Goal: Find specific page/section

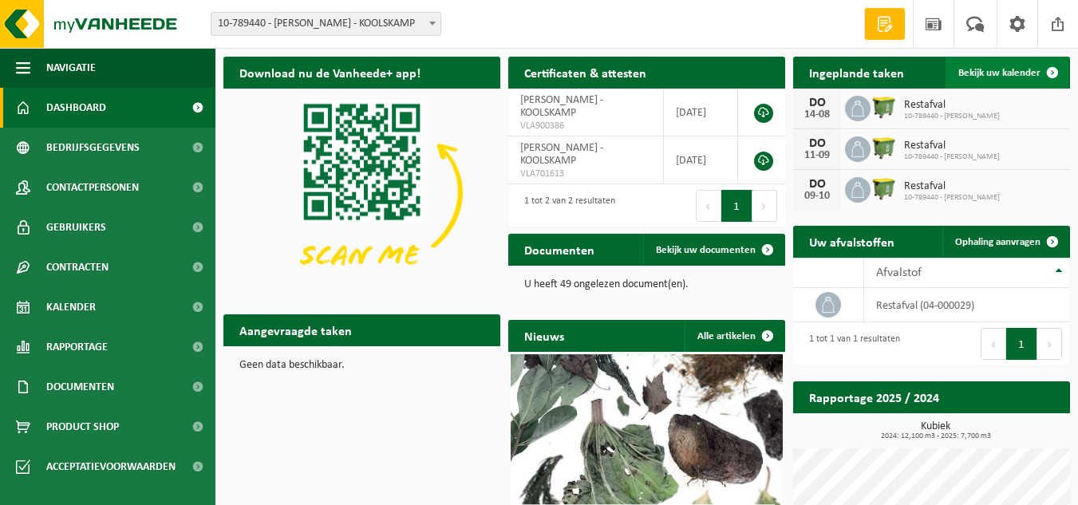
click at [1018, 77] on span "Bekijk uw kalender" at bounding box center [1000, 73] width 82 height 10
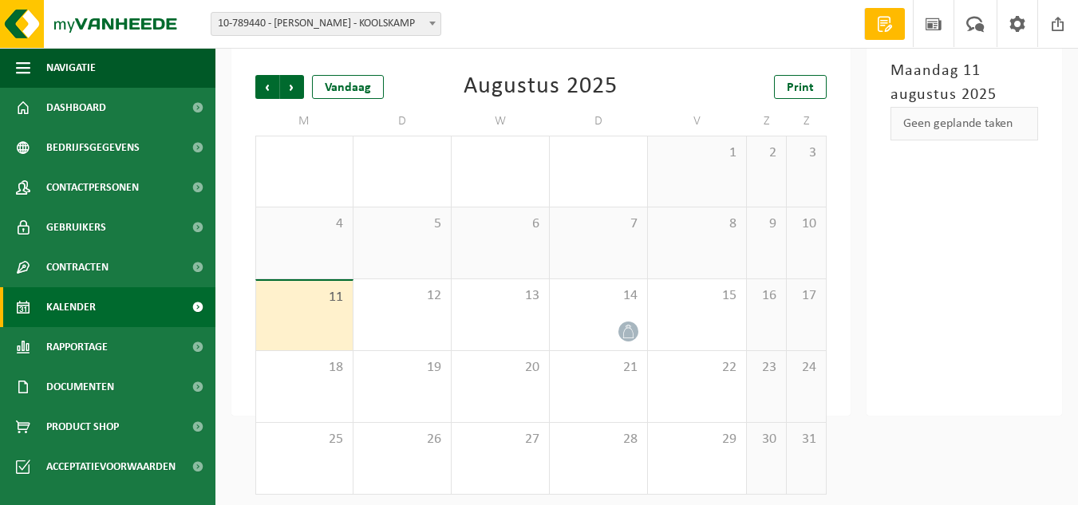
scroll to position [86, 0]
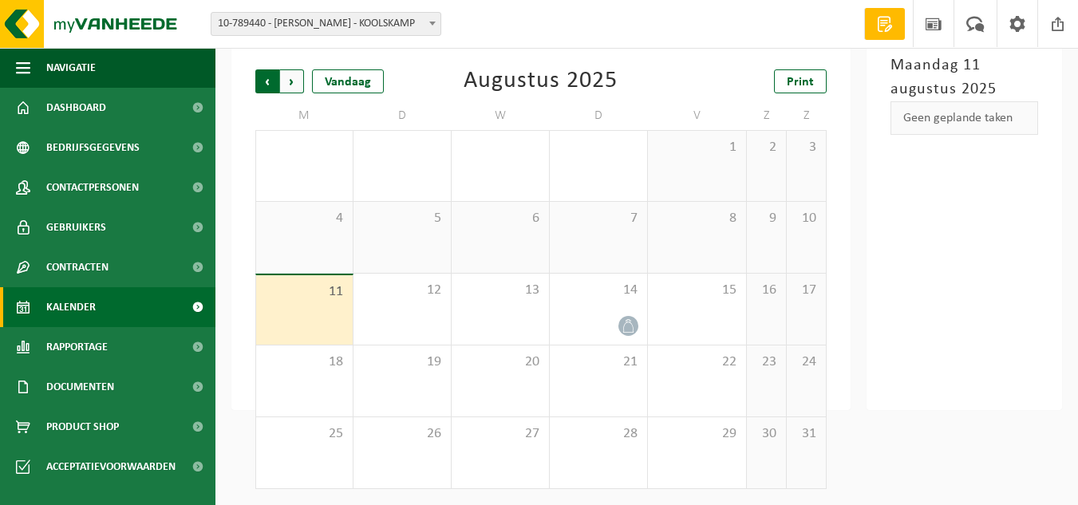
click at [299, 86] on span "Volgende" at bounding box center [292, 81] width 24 height 24
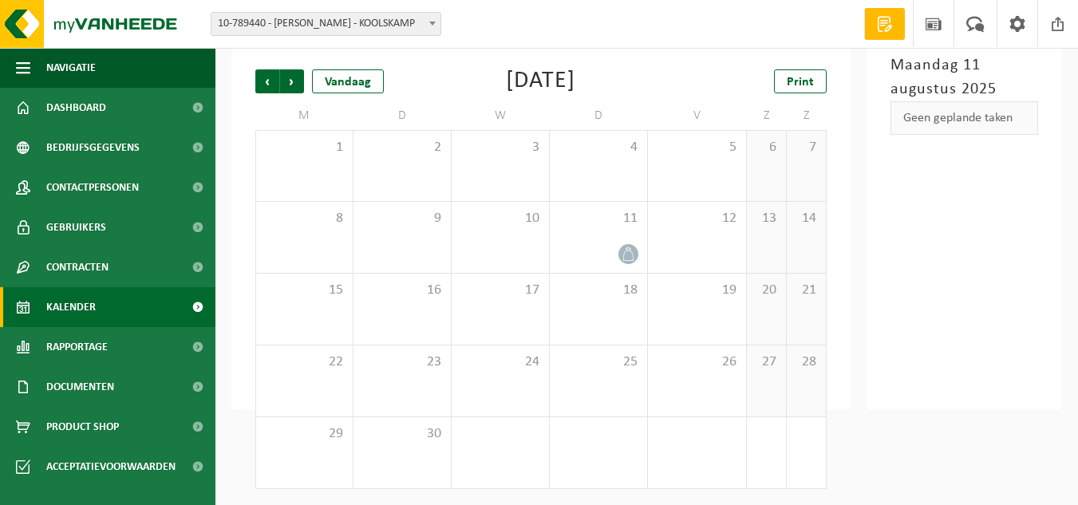
click at [299, 86] on span "Volgende" at bounding box center [292, 81] width 24 height 24
click at [298, 85] on span "Volgende" at bounding box center [292, 81] width 24 height 24
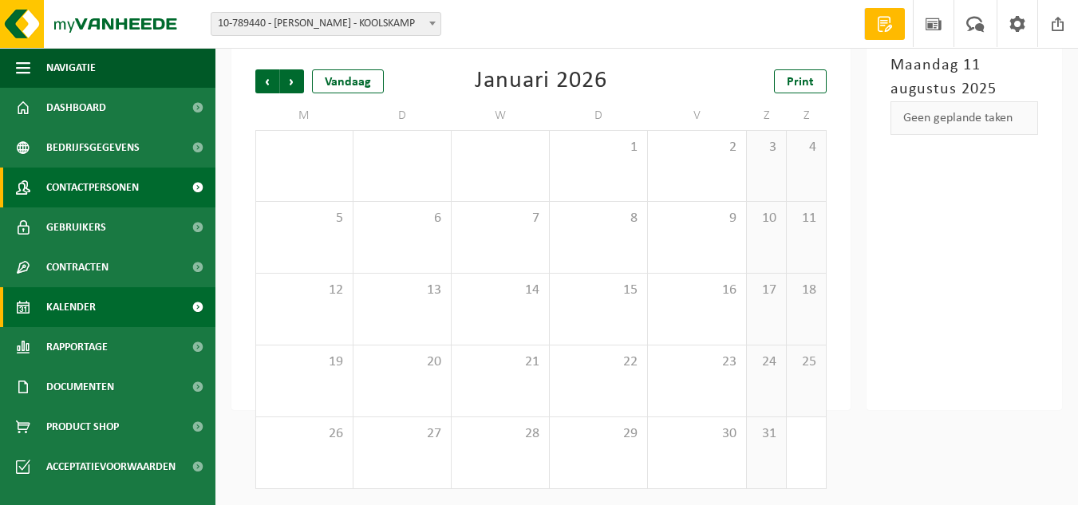
click at [132, 184] on span "Contactpersonen" at bounding box center [92, 188] width 93 height 40
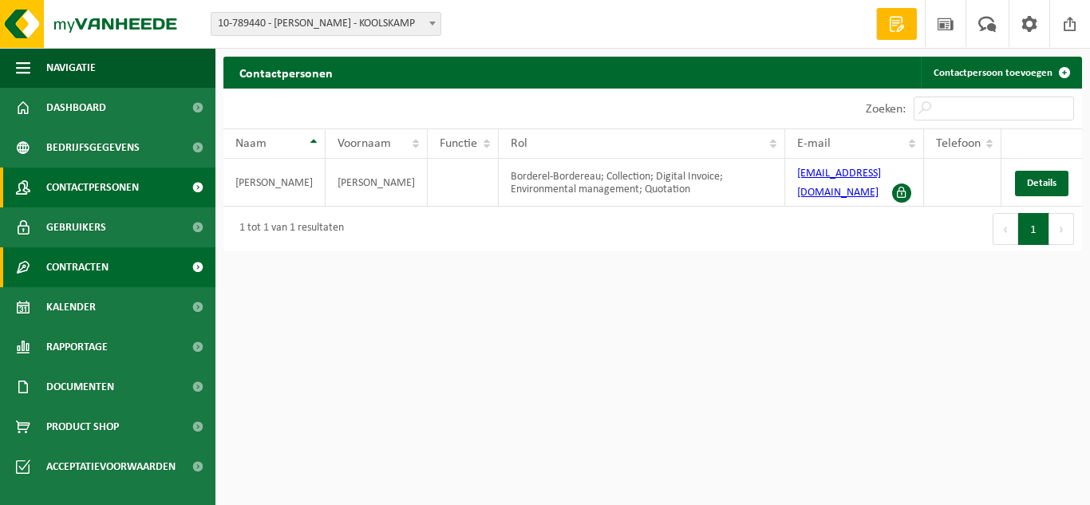
click at [97, 263] on span "Contracten" at bounding box center [77, 267] width 62 height 40
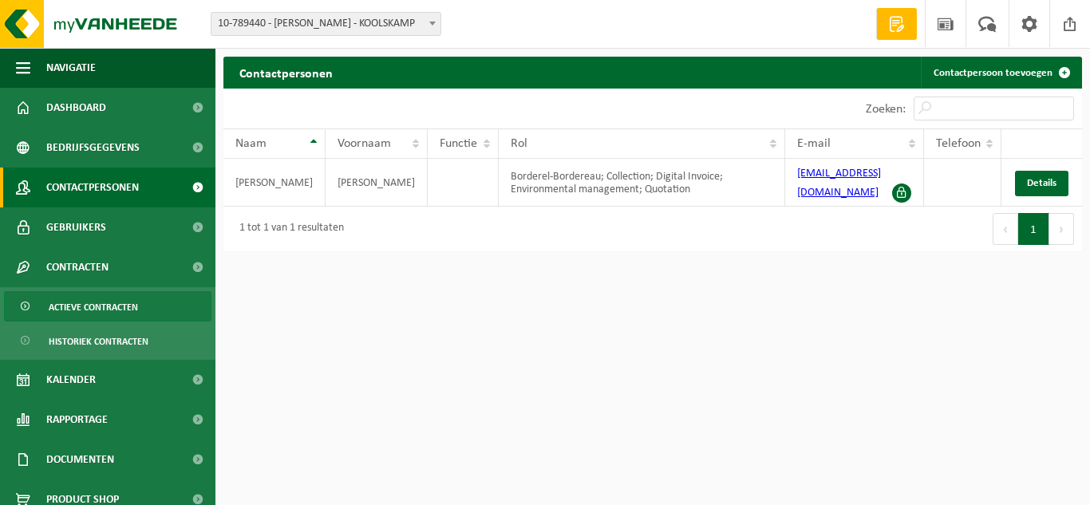
click at [94, 303] on span "Actieve contracten" at bounding box center [93, 307] width 89 height 30
